Goal: Complete application form: Complete application form

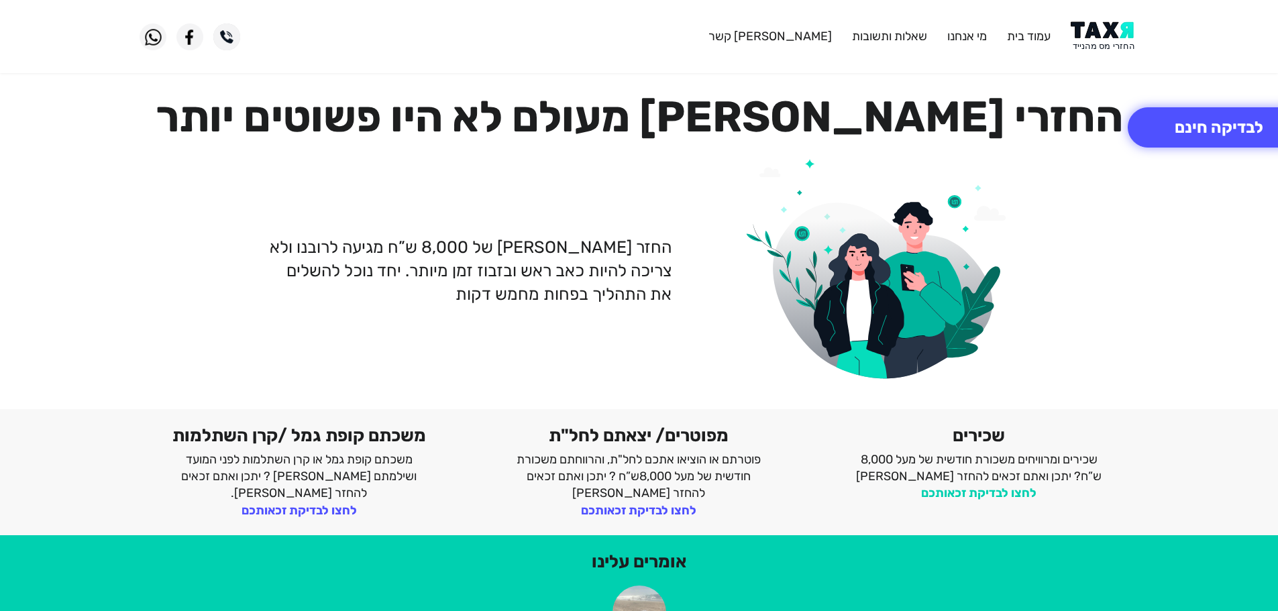
click at [995, 488] on link "לחצו לבדיקת זכאותכם" at bounding box center [978, 493] width 115 height 15
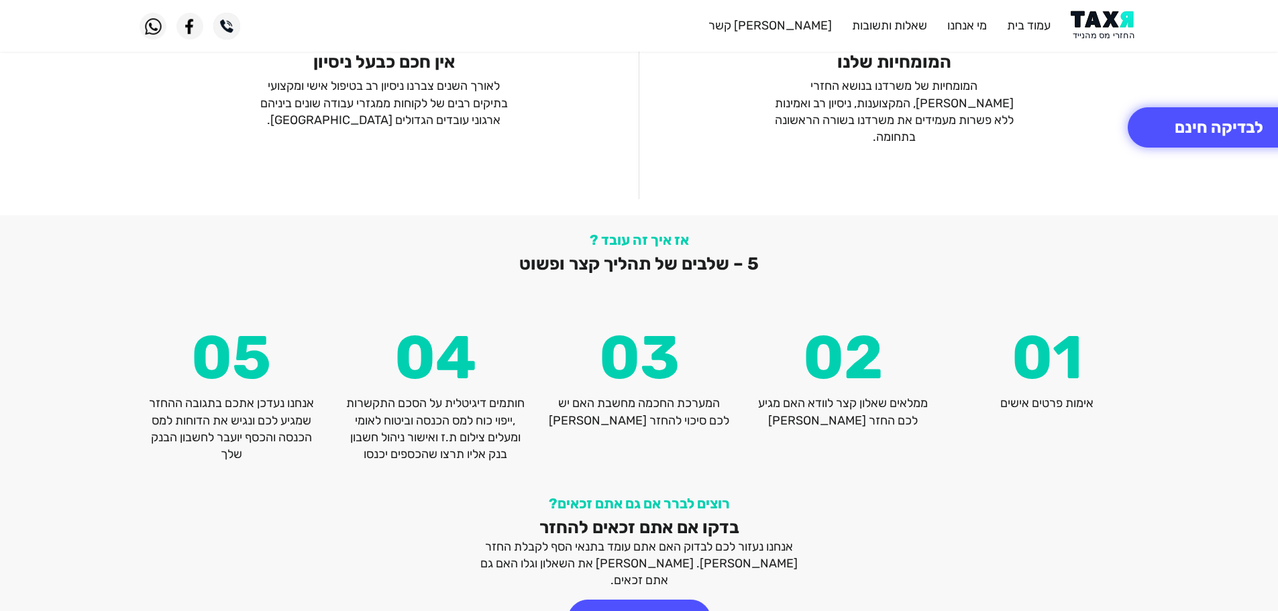
scroll to position [1744, 0]
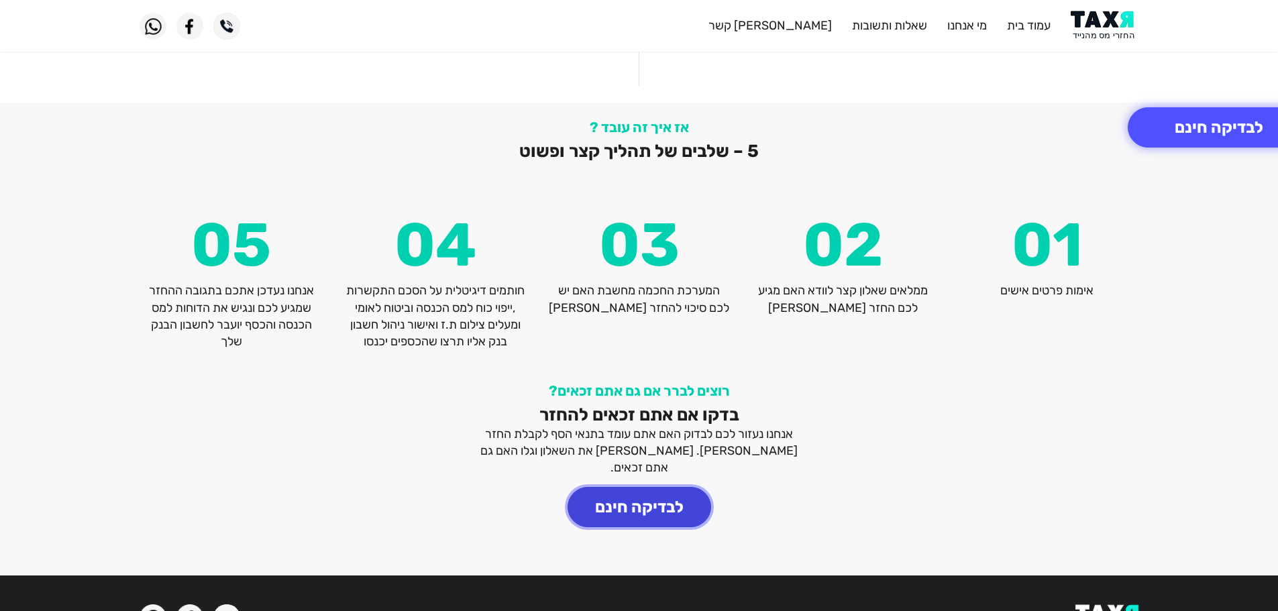
click at [626, 487] on button "לבדיקה חינם" at bounding box center [639, 507] width 144 height 40
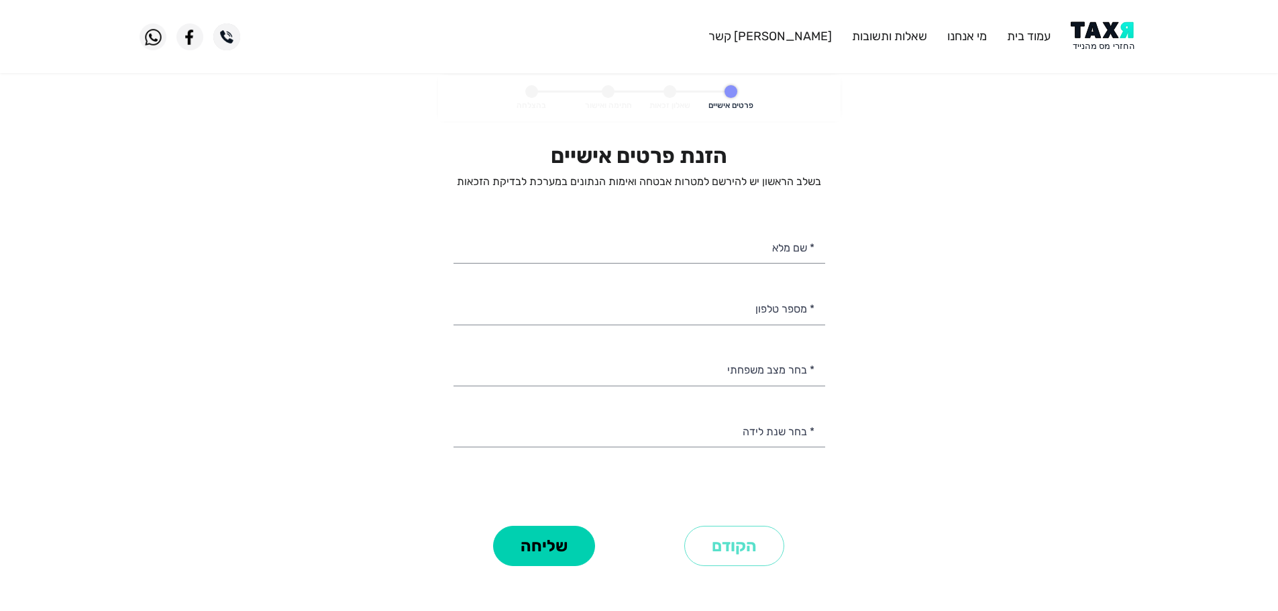
select select
drag, startPoint x: 691, startPoint y: 239, endPoint x: 693, endPoint y: 249, distance: 10.9
click at [691, 239] on input "* שם מלא" at bounding box center [639, 246] width 372 height 34
type input "Shmuel Korecky"
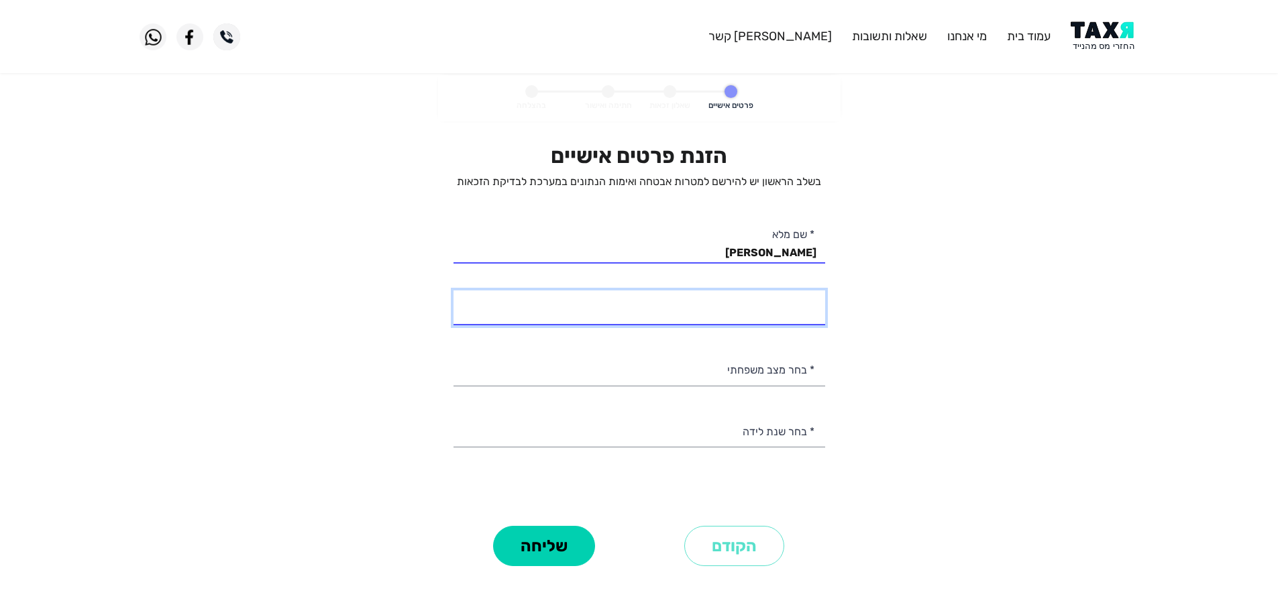
drag, startPoint x: 704, startPoint y: 264, endPoint x: 718, endPoint y: 306, distance: 45.2
click at [718, 306] on input "* מספר טלפון" at bounding box center [639, 307] width 372 height 34
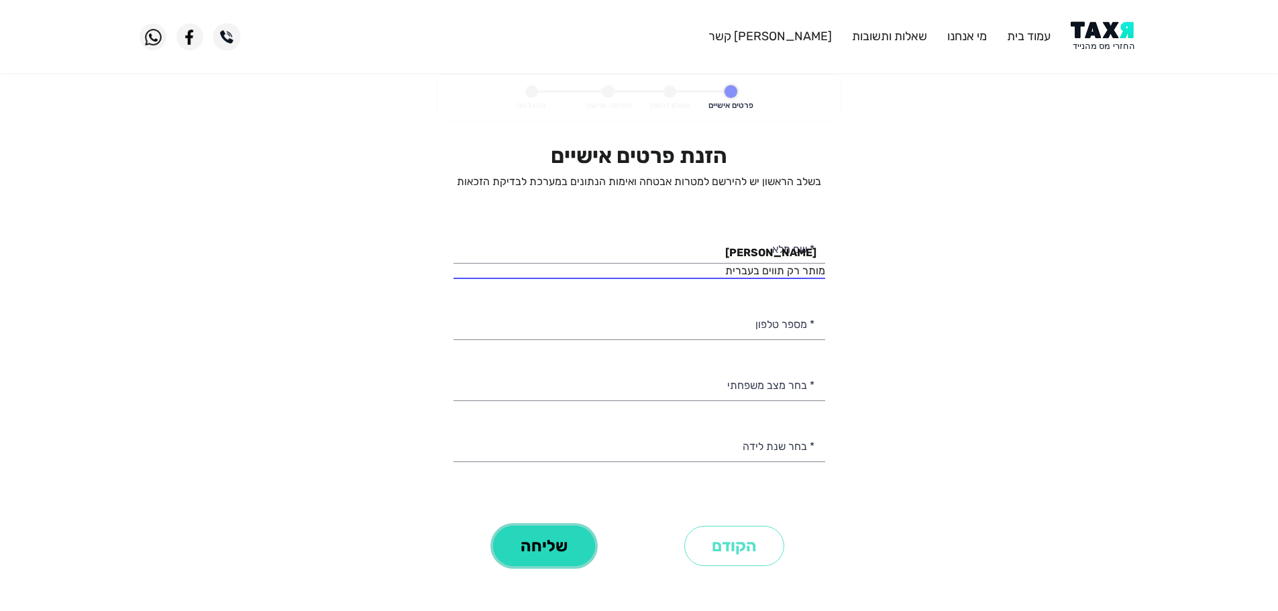
drag, startPoint x: 543, startPoint y: 548, endPoint x: 549, endPoint y: 538, distance: 11.7
click at [542, 549] on button "שליחה" at bounding box center [544, 546] width 102 height 40
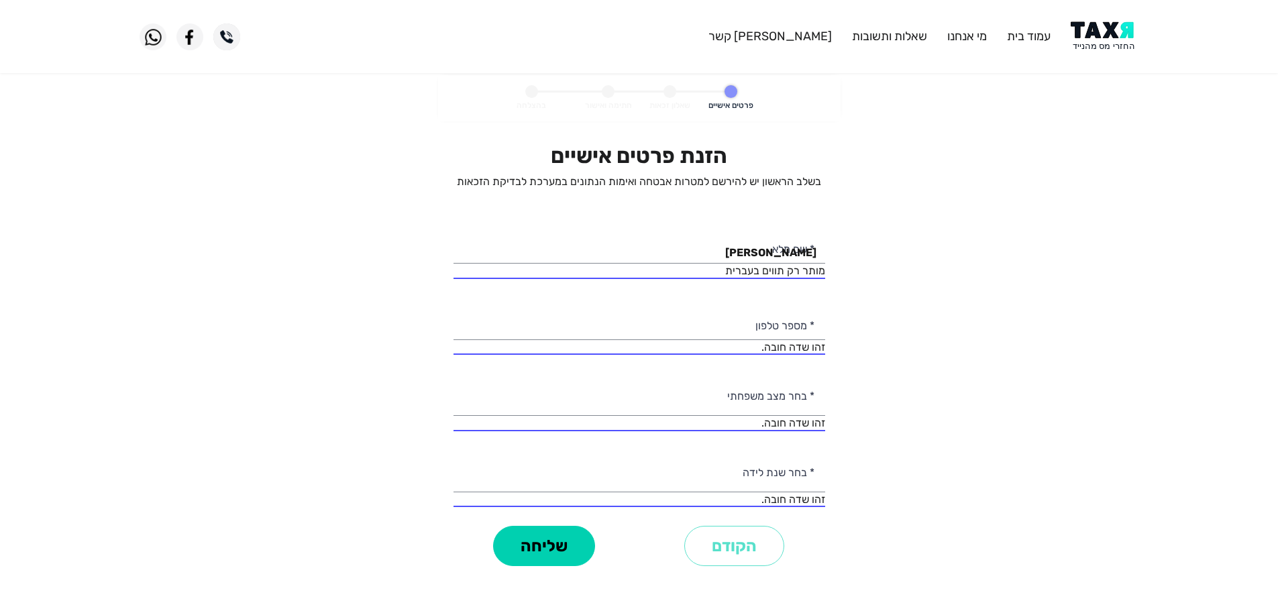
click at [738, 304] on div "הזנת פרטים אישיים בשלב הראשון יש להירשם למטרות אבטחה ואימות הנתונים במערכת לבדי…" at bounding box center [639, 332] width 372 height 379
click at [743, 326] on input "* מספר טלפון" at bounding box center [639, 323] width 372 height 34
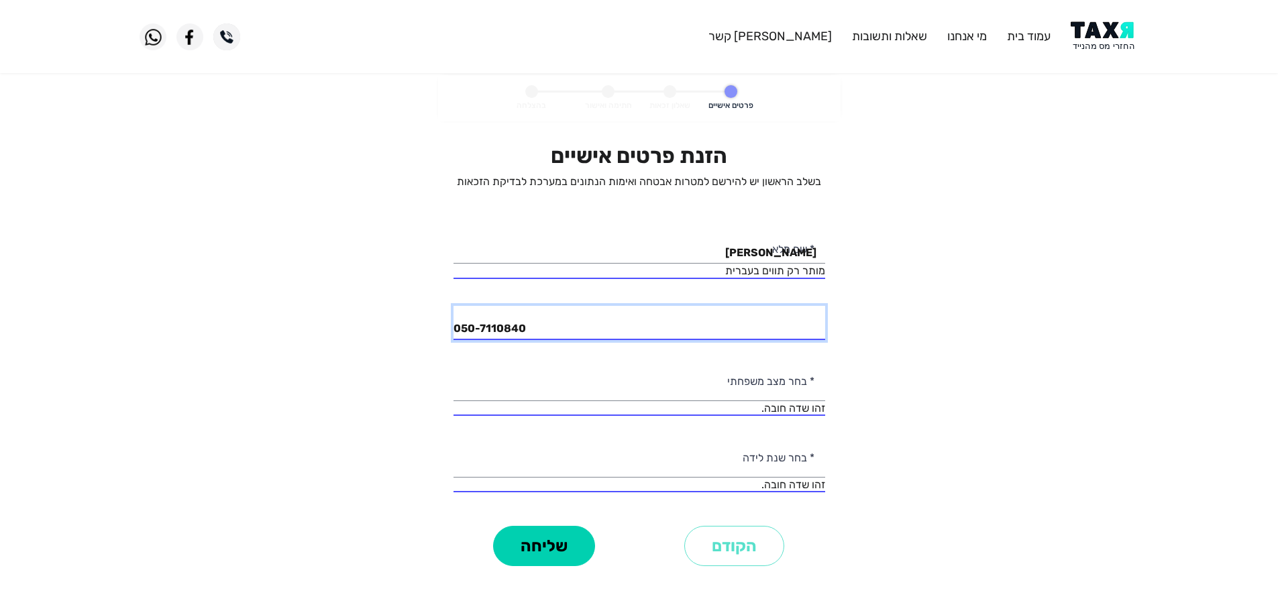
type input "050-7110840"
click at [738, 374] on div "הזנת פרטים אישיים בשלב הראשון יש להירשם למטרות אבטחה ואימות הנתונים במערכת לבדי…" at bounding box center [639, 332] width 372 height 379
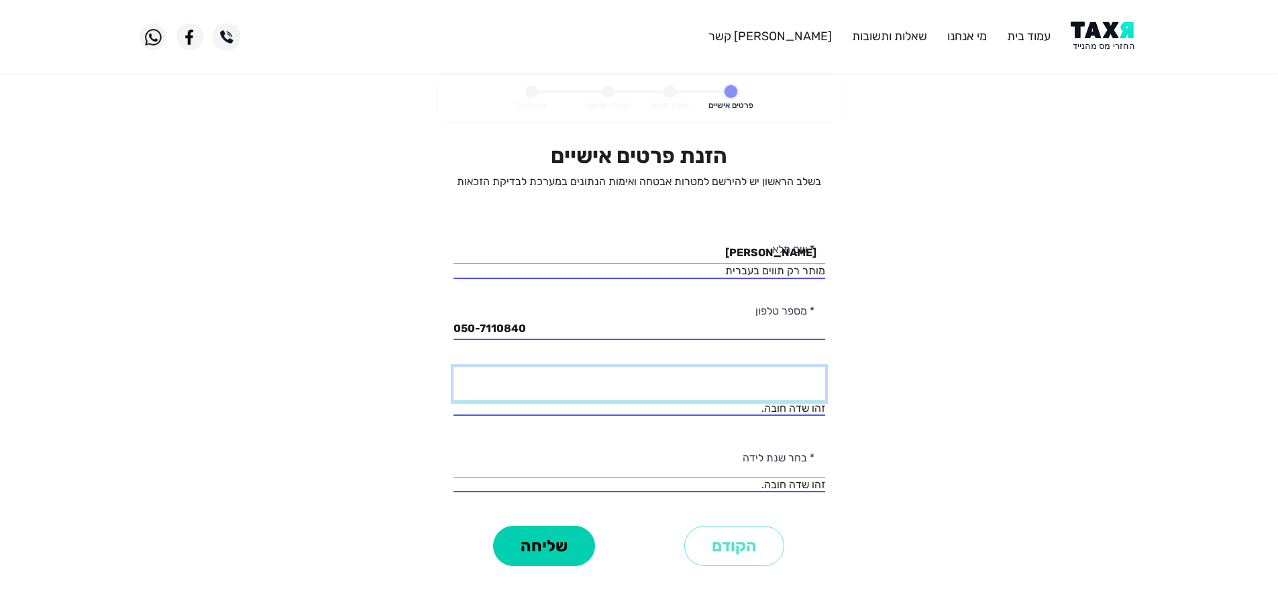
click at [738, 388] on select "רווק/ה נשוי/אה גרוש/ה אלמן/נה" at bounding box center [639, 384] width 372 height 34
select select "1: Single"
click at [453, 367] on select "רווק/ה נשוי/אה גרוש/ה אלמן/נה" at bounding box center [639, 384] width 372 height 34
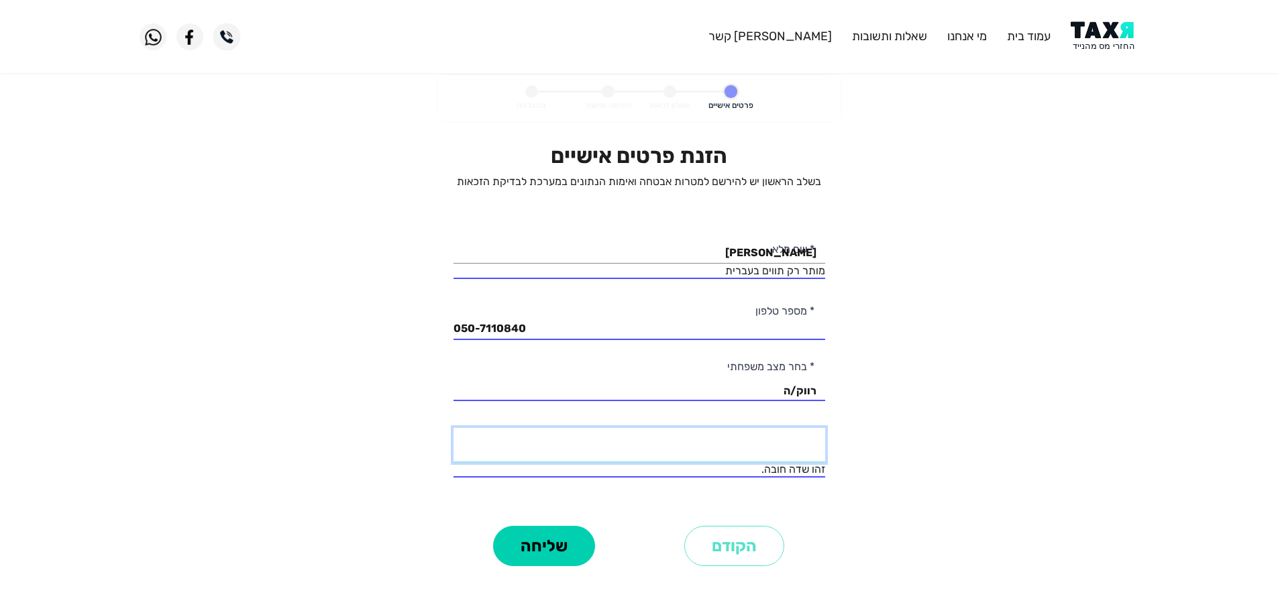
click at [750, 451] on select "2003 2002 2001 2000 1999 1998 1997 1996 1995 1994 1993 1992 1991 1990 1989 1988…" at bounding box center [639, 445] width 372 height 34
select select "4: 2000"
click at [453, 428] on select "2003 2002 2001 2000 1999 1998 1997 1996 1995 1994 1993 1992 1991 1990 1989 1988…" at bounding box center [639, 445] width 372 height 34
click at [557, 559] on button "שליחה" at bounding box center [544, 546] width 102 height 40
click at [515, 510] on div "הזנת פרטים אישיים בשלב הראשון יש להירשם למטרות אבטחה ואימות הנתונים במערכת לבדי…" at bounding box center [639, 332] width 372 height 379
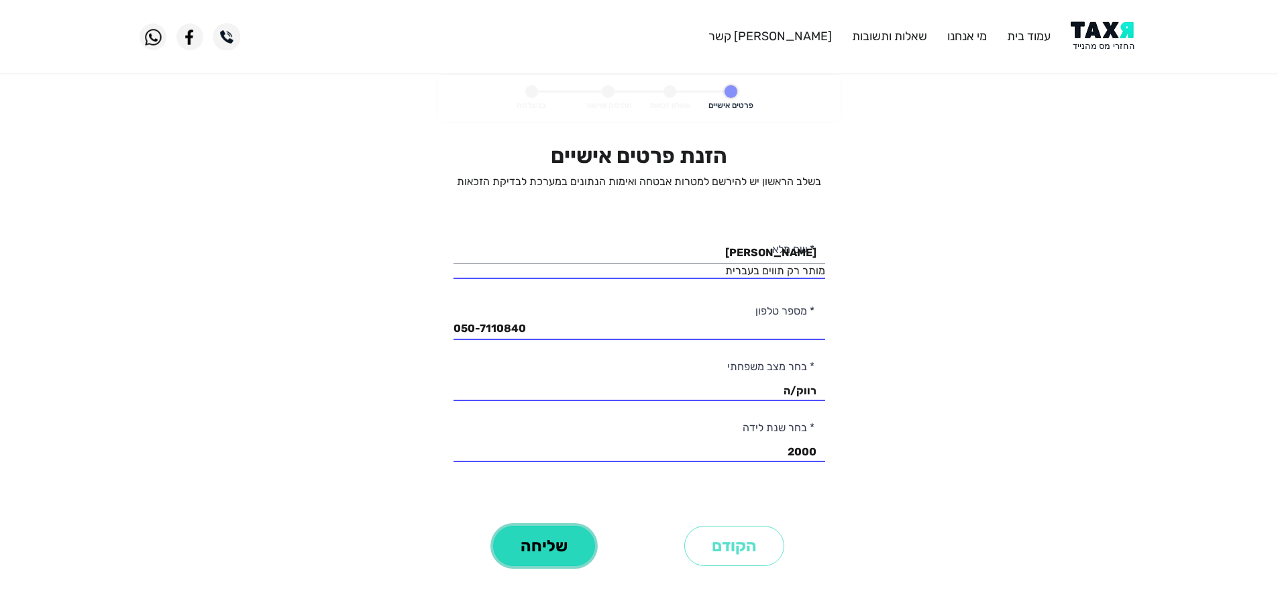
click at [542, 526] on button "שליחה" at bounding box center [544, 546] width 102 height 40
click at [553, 540] on button "שליחה" at bounding box center [544, 546] width 102 height 40
click at [554, 541] on button "שליחה" at bounding box center [544, 546] width 102 height 40
click at [555, 539] on button "שליחה" at bounding box center [544, 546] width 102 height 40
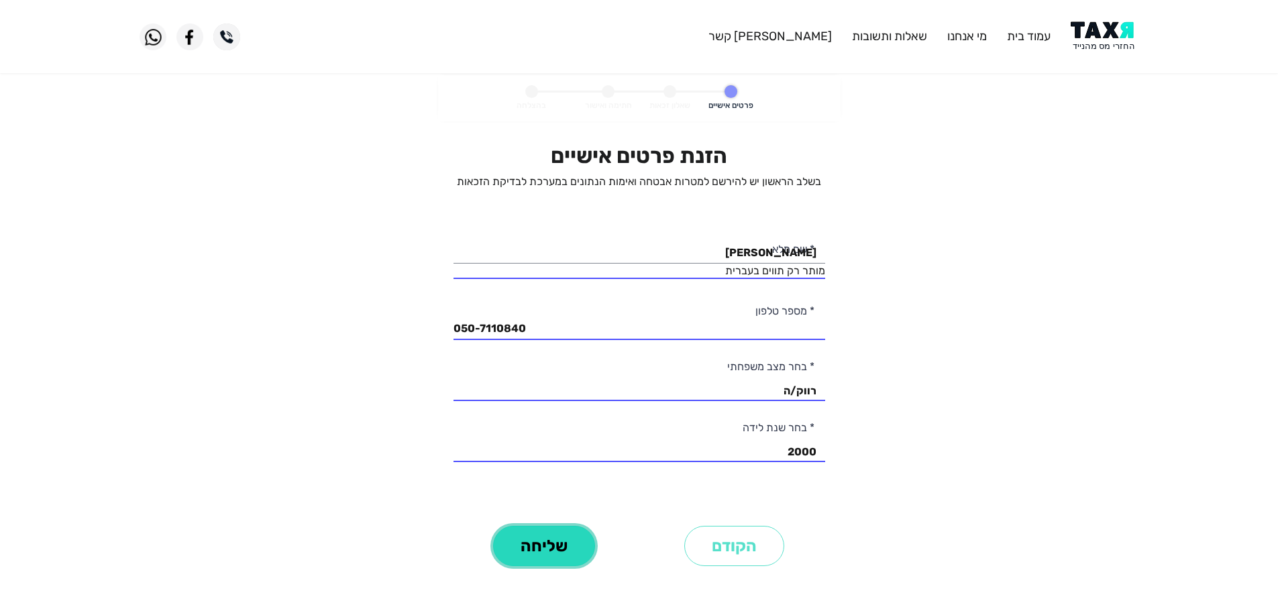
click at [555, 540] on button "שליחה" at bounding box center [544, 546] width 102 height 40
click at [559, 533] on button "שליחה" at bounding box center [544, 546] width 102 height 40
click at [562, 536] on button "שליחה" at bounding box center [544, 546] width 102 height 40
click at [566, 539] on button "שליחה" at bounding box center [544, 546] width 102 height 40
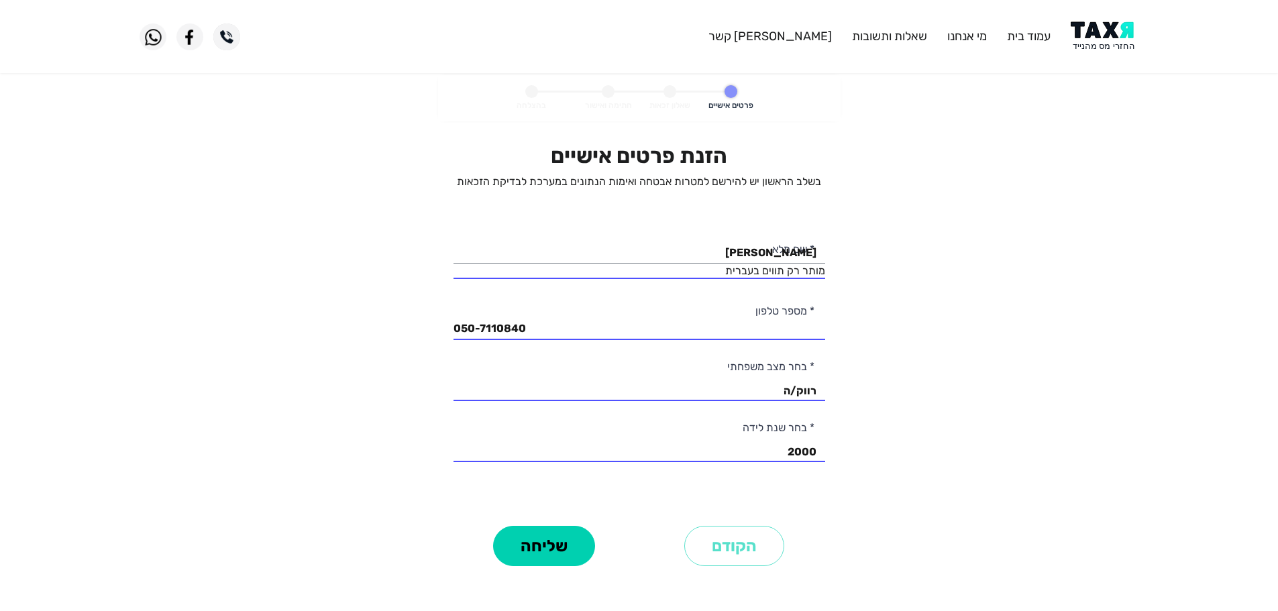
click at [602, 533] on div "שליחה" at bounding box center [544, 546] width 190 height 48
drag, startPoint x: 582, startPoint y: 537, endPoint x: 582, endPoint y: 524, distance: 12.7
click at [583, 528] on button "שליחה" at bounding box center [544, 546] width 102 height 40
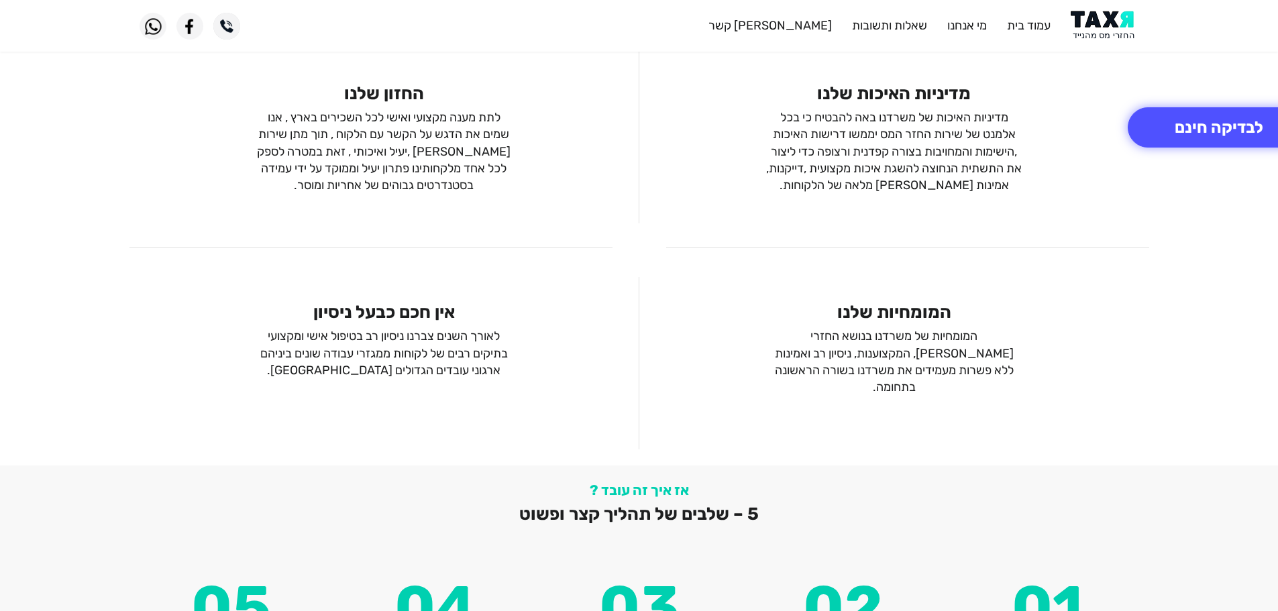
scroll to position [1384, 0]
